Goal: Task Accomplishment & Management: Manage account settings

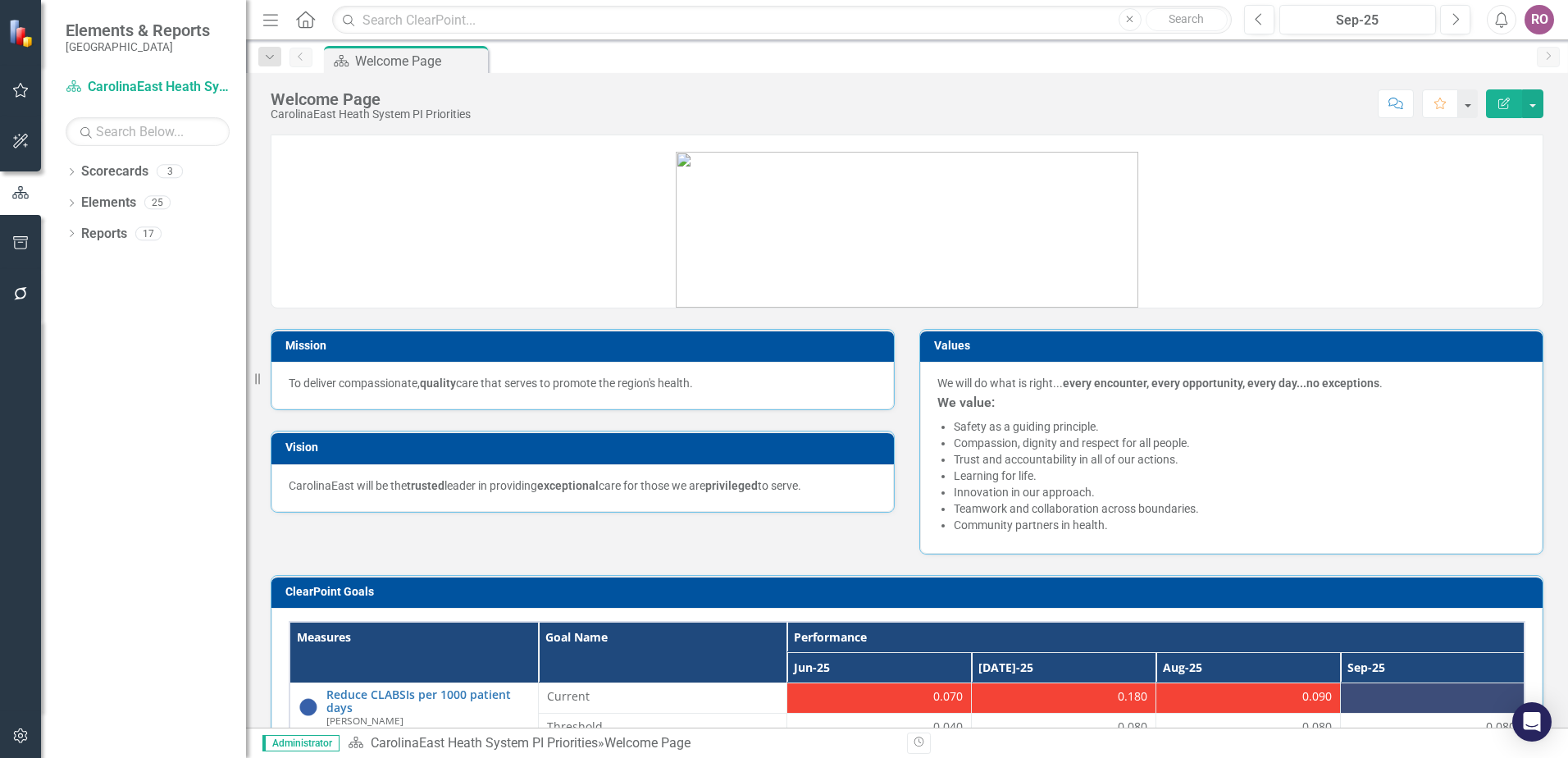
click at [1533, 22] on div "RO" at bounding box center [1539, 20] width 30 height 30
click at [1484, 236] on link "Logout Log Out" at bounding box center [1488, 237] width 129 height 30
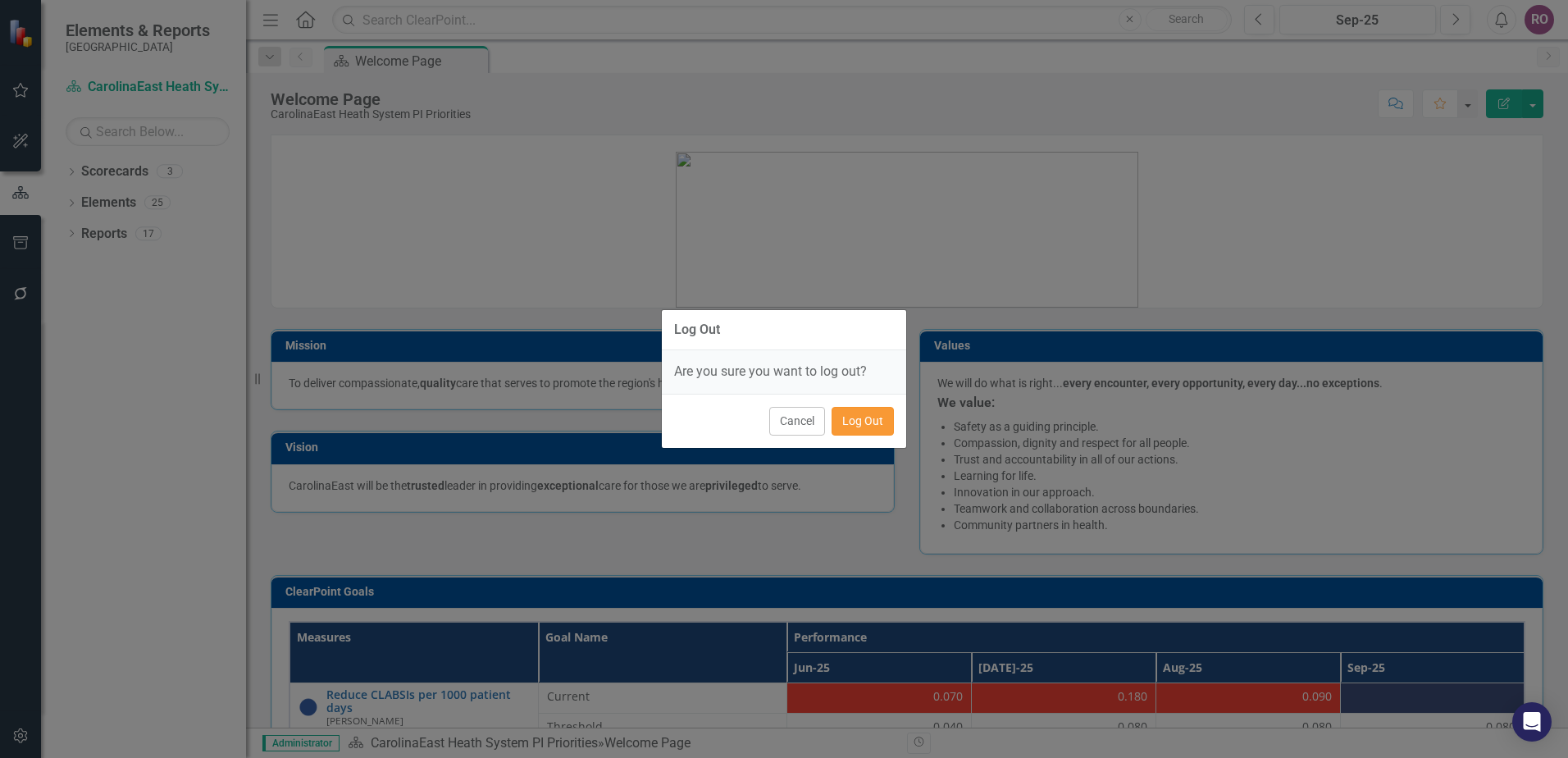
click at [880, 424] on button "Log Out" at bounding box center [863, 421] width 63 height 29
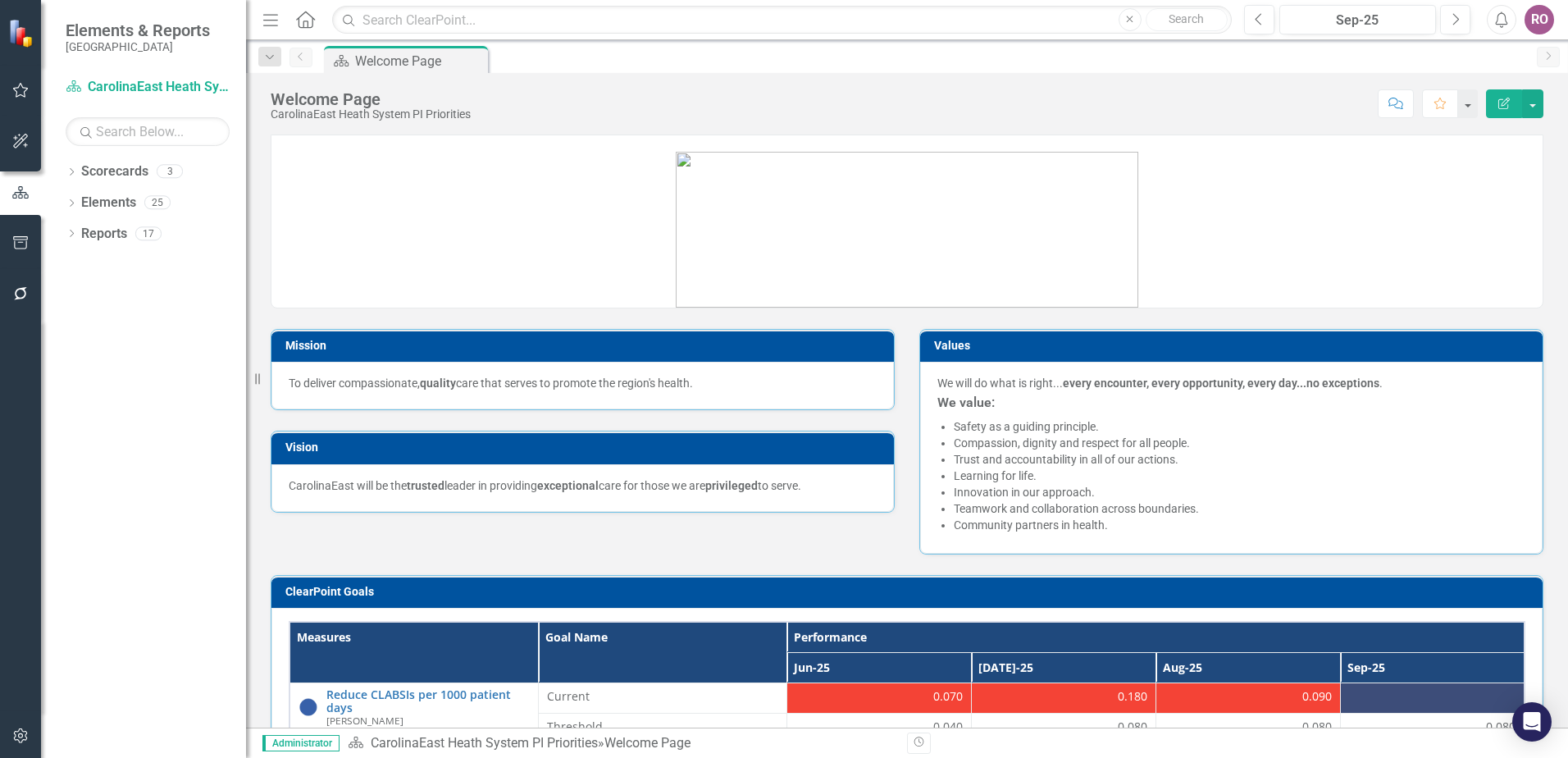
click at [1538, 12] on div "RO" at bounding box center [1539, 20] width 30 height 30
click at [1473, 238] on link "Logout Log Out" at bounding box center [1488, 237] width 129 height 30
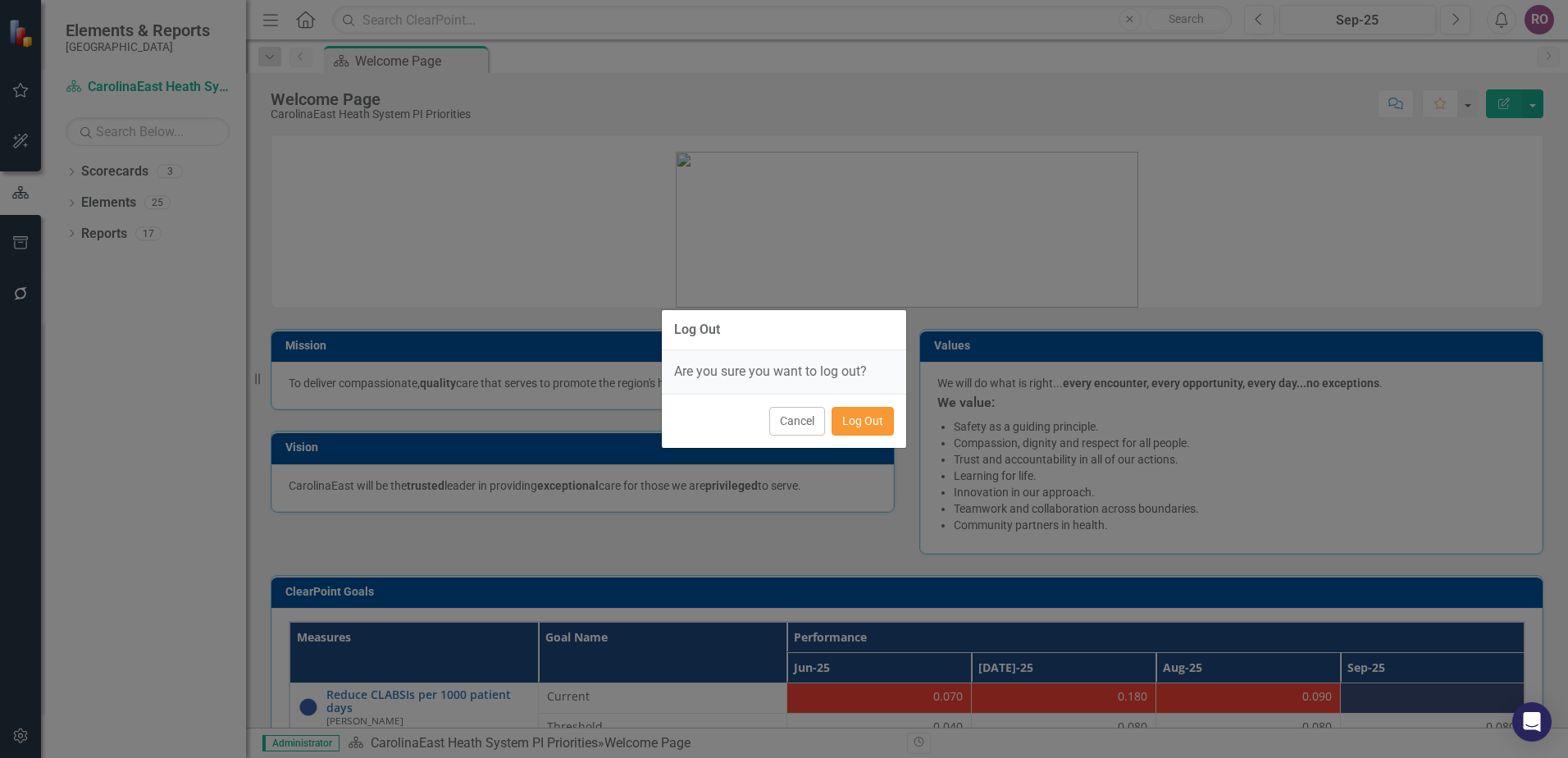
click at [893, 424] on button "Log Out" at bounding box center [863, 421] width 63 height 29
